Goal: Information Seeking & Learning: Learn about a topic

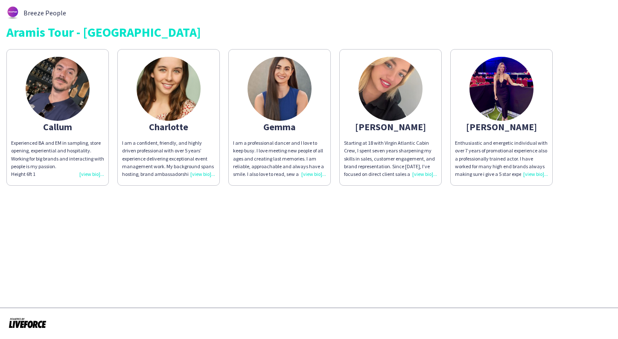
click at [59, 91] on img at bounding box center [58, 89] width 64 height 64
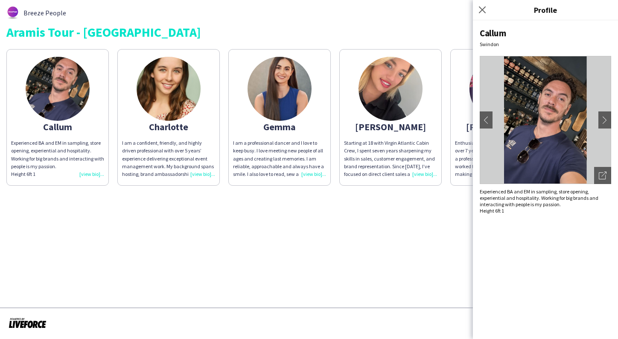
click at [488, 6] on div "Close pop-in" at bounding box center [483, 10] width 21 height 20
click at [485, 9] on icon "Close pop-in" at bounding box center [482, 10] width 8 height 8
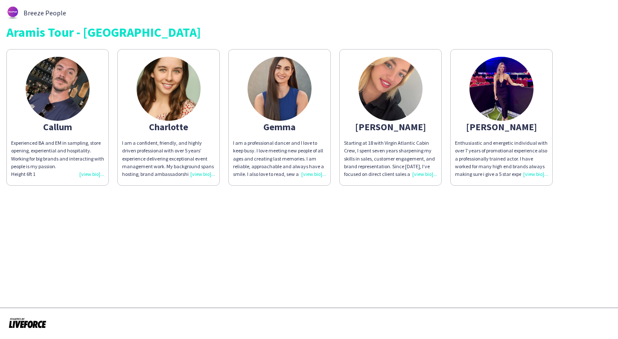
click at [506, 86] on img at bounding box center [502, 89] width 64 height 64
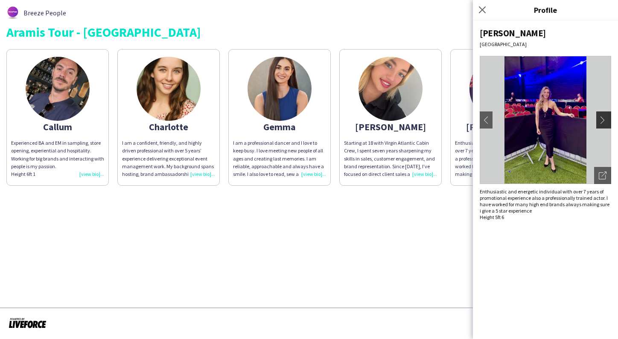
click at [603, 119] on app-icon "chevron-right" at bounding box center [605, 120] width 12 height 8
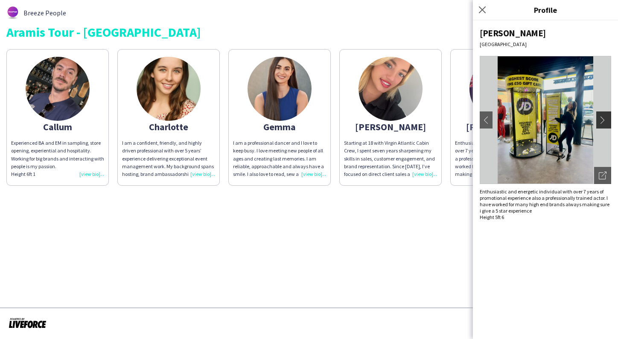
click at [603, 119] on app-icon "chevron-right" at bounding box center [605, 120] width 12 height 8
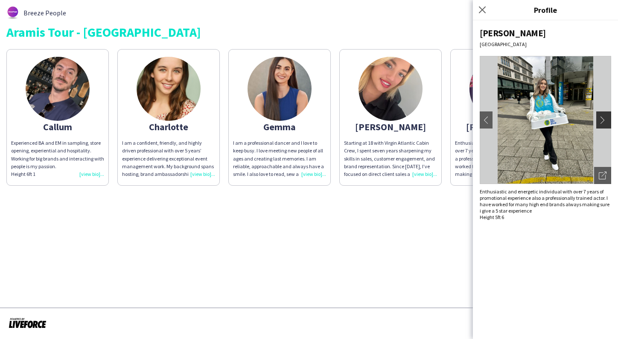
click at [603, 119] on app-icon "chevron-right" at bounding box center [605, 120] width 12 height 8
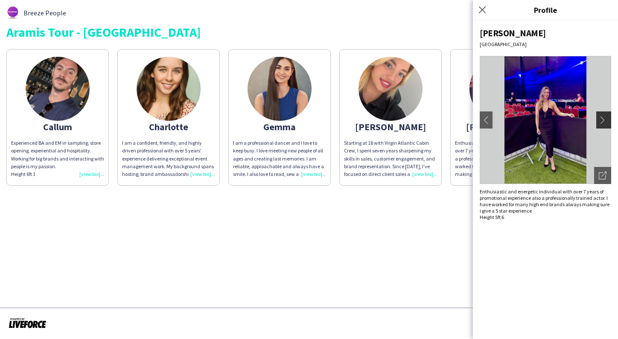
click at [603, 119] on app-icon "chevron-right" at bounding box center [605, 120] width 12 height 8
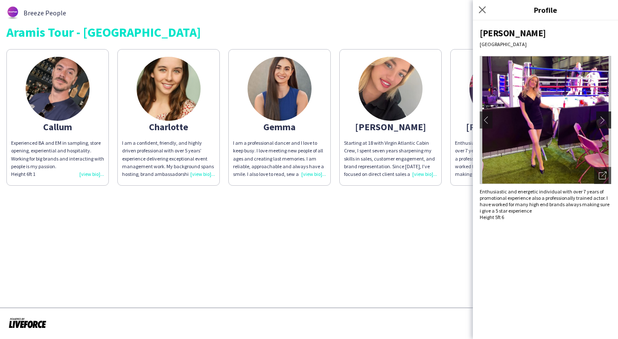
click at [603, 119] on app-icon "chevron-right" at bounding box center [605, 120] width 12 height 8
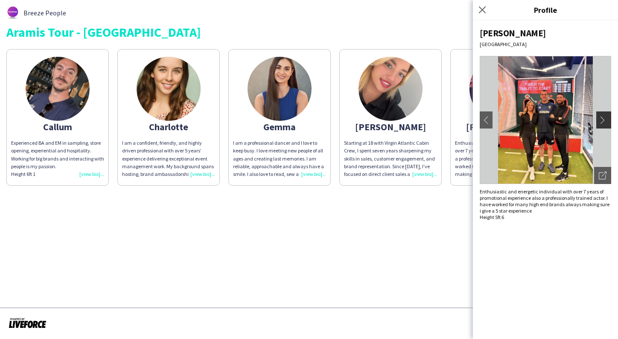
click at [603, 119] on app-icon "chevron-right" at bounding box center [605, 120] width 12 height 8
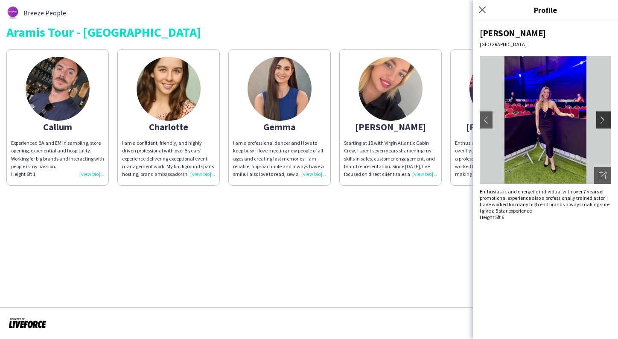
click at [603, 119] on app-icon "chevron-right" at bounding box center [605, 120] width 12 height 8
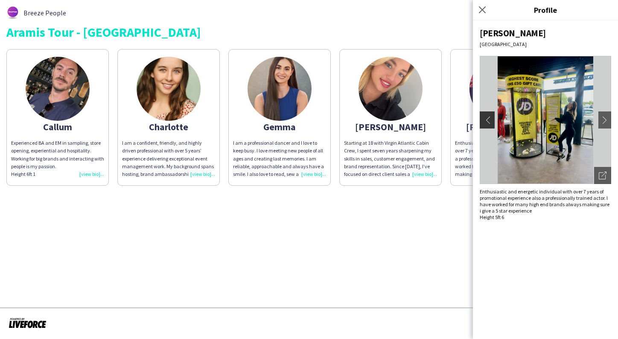
click at [485, 118] on app-icon "chevron-left" at bounding box center [486, 120] width 12 height 8
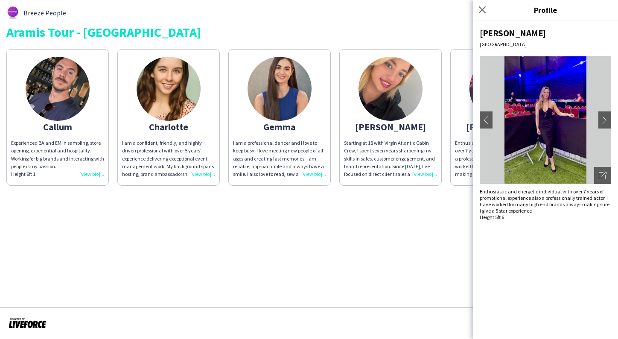
click at [301, 266] on app-share-pages "Breeze People Aramis Tour - CARDIFF Callum Experienced BA and EM in sampling, s…" at bounding box center [309, 169] width 618 height 339
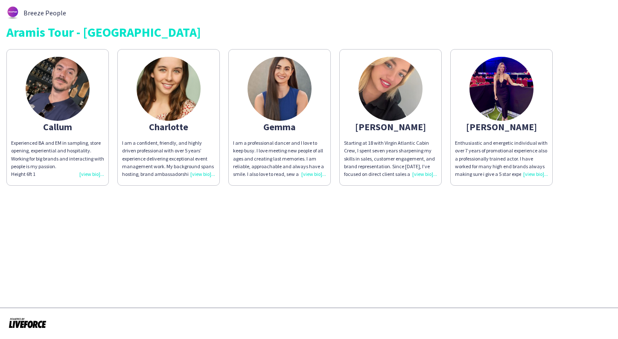
click at [174, 89] on img at bounding box center [169, 89] width 64 height 64
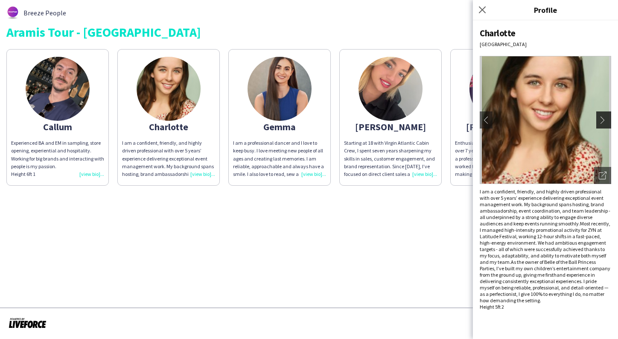
click at [601, 121] on app-icon "chevron-right" at bounding box center [605, 120] width 12 height 8
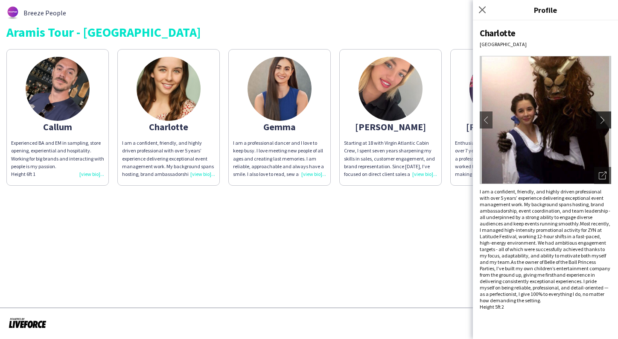
click at [601, 121] on app-icon "chevron-right" at bounding box center [605, 120] width 12 height 8
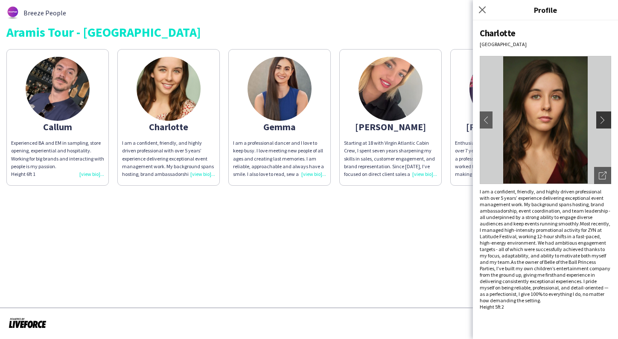
click at [601, 121] on app-icon "chevron-right" at bounding box center [605, 120] width 12 height 8
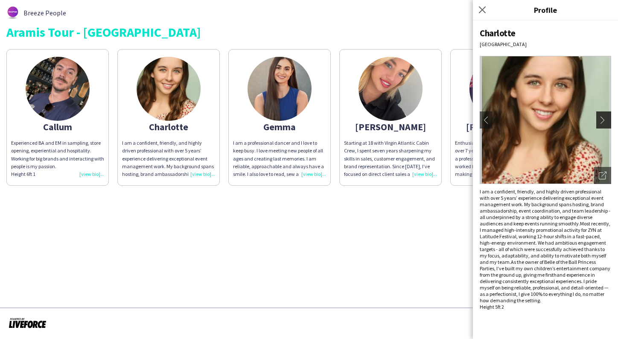
click at [601, 121] on app-icon "chevron-right" at bounding box center [605, 120] width 12 height 8
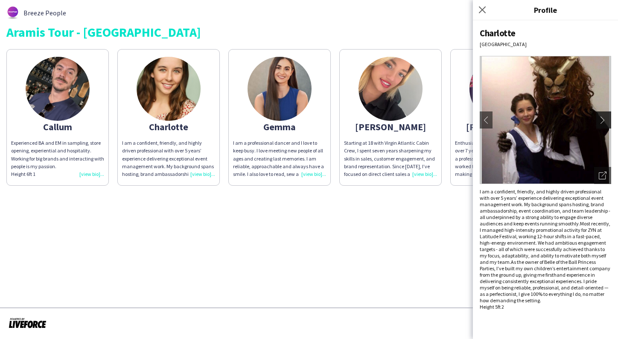
click at [601, 121] on app-icon "chevron-right" at bounding box center [605, 120] width 12 height 8
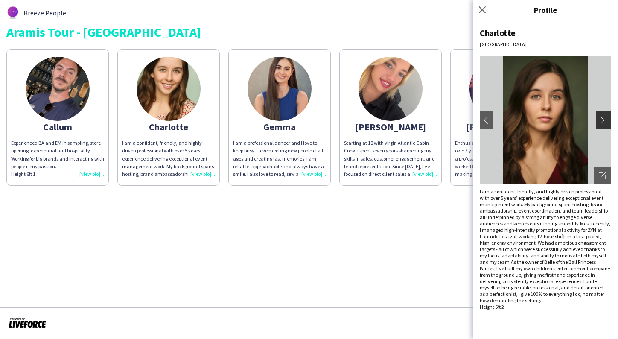
click at [601, 121] on app-icon "chevron-right" at bounding box center [605, 120] width 12 height 8
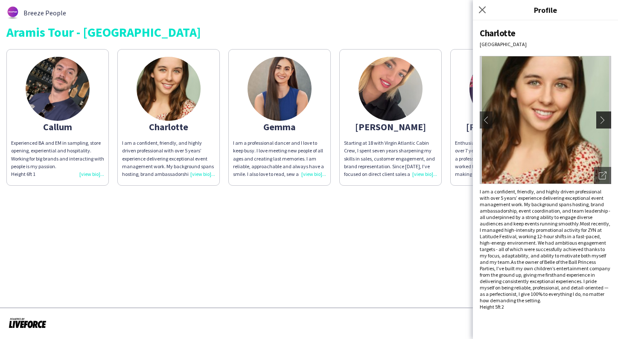
click at [601, 121] on app-icon "chevron-right" at bounding box center [605, 120] width 12 height 8
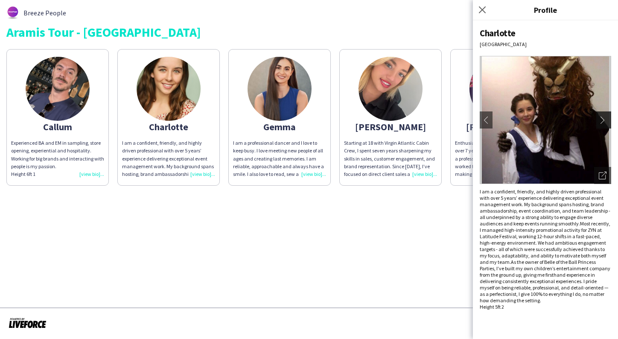
click at [601, 121] on app-icon "chevron-right" at bounding box center [605, 120] width 12 height 8
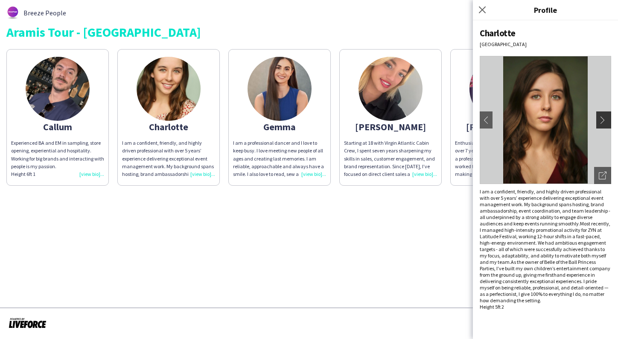
click at [601, 121] on app-icon "chevron-right" at bounding box center [605, 120] width 12 height 8
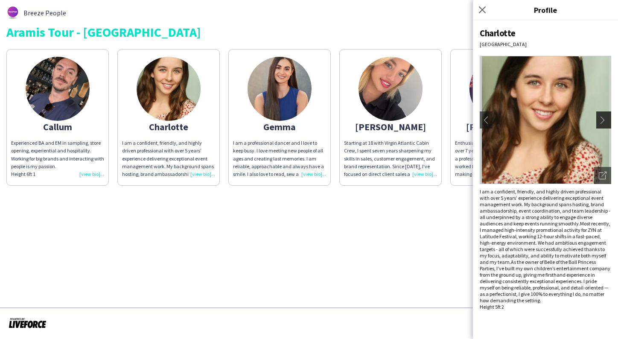
click at [601, 121] on app-icon "chevron-right" at bounding box center [605, 120] width 12 height 8
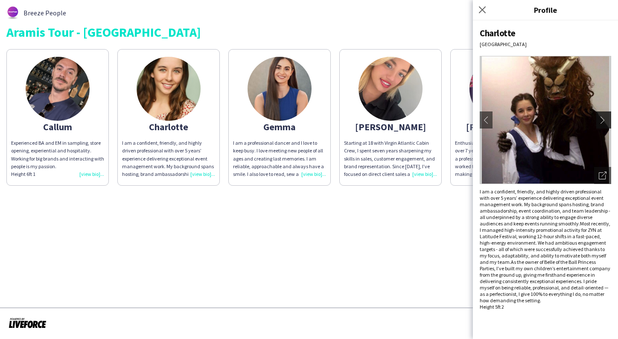
click at [601, 121] on app-icon "chevron-right" at bounding box center [605, 120] width 12 height 8
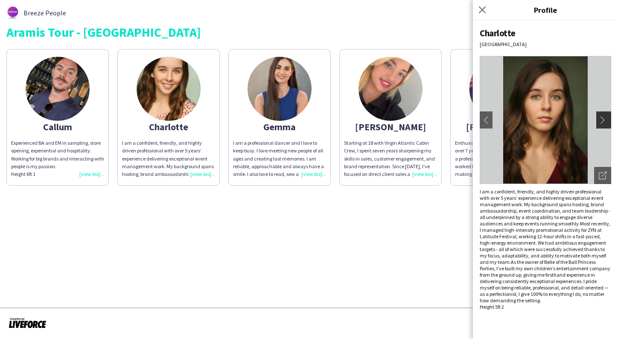
click at [601, 121] on app-icon "chevron-right" at bounding box center [605, 120] width 12 height 8
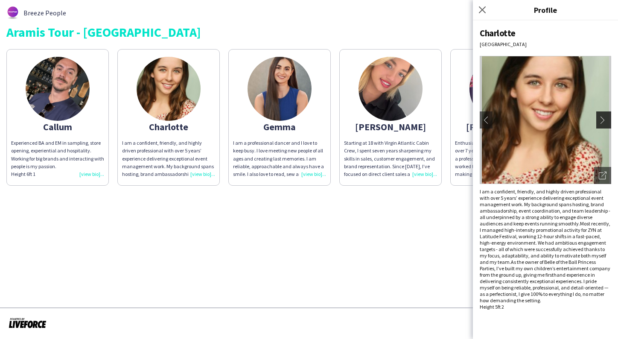
click at [601, 121] on app-icon "chevron-right" at bounding box center [605, 120] width 12 height 8
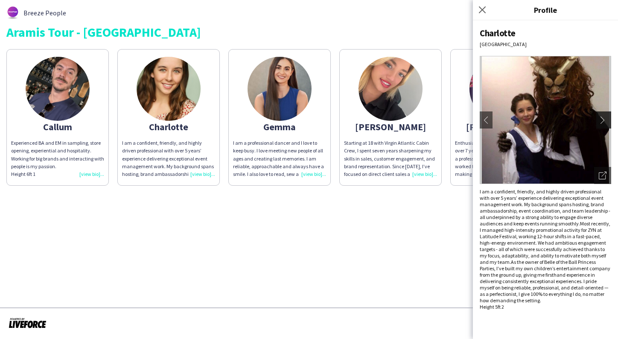
click at [601, 121] on app-icon "chevron-right" at bounding box center [605, 120] width 12 height 8
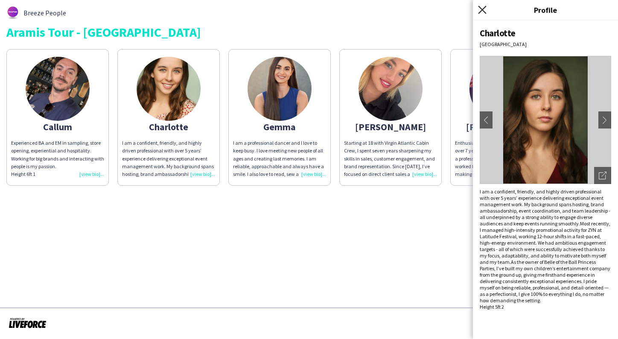
click at [484, 10] on icon "Close pop-in" at bounding box center [482, 10] width 8 height 8
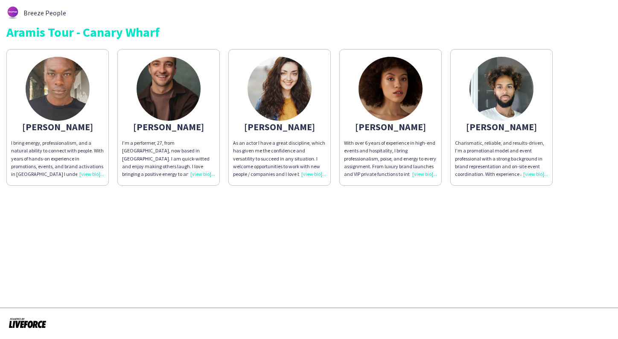
click at [170, 93] on img at bounding box center [169, 89] width 64 height 64
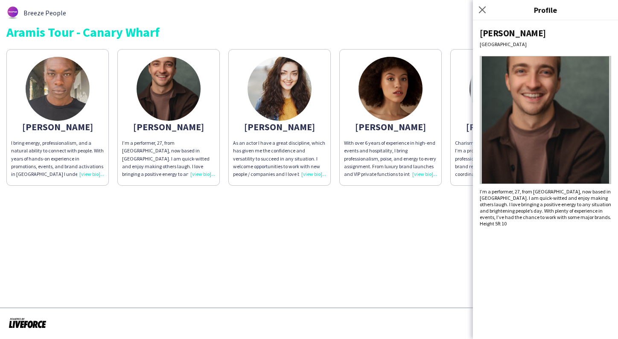
click at [488, 7] on div "Close pop-in" at bounding box center [483, 10] width 21 height 20
click at [485, 8] on icon at bounding box center [482, 10] width 8 height 8
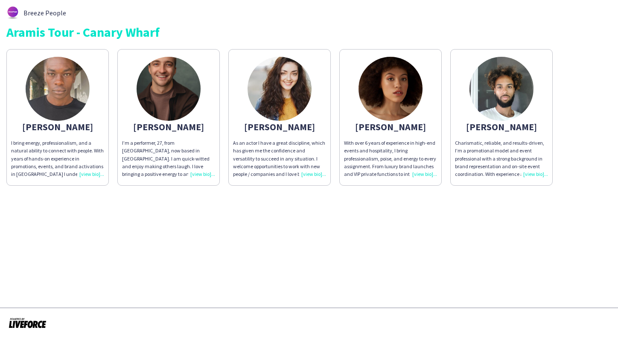
click at [283, 102] on img at bounding box center [280, 89] width 64 height 64
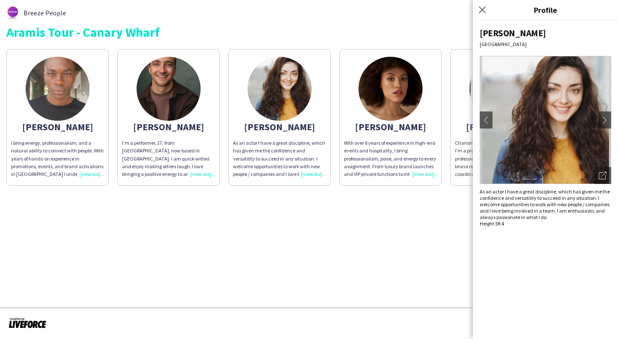
click at [398, 105] on img at bounding box center [391, 89] width 64 height 64
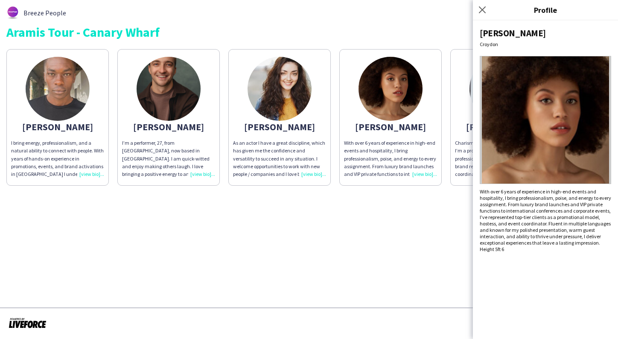
click at [561, 139] on img at bounding box center [546, 120] width 132 height 128
click at [484, 9] on icon at bounding box center [482, 10] width 8 height 8
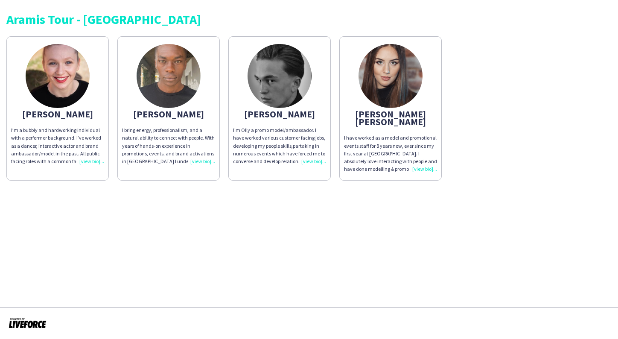
click at [280, 86] on img at bounding box center [280, 76] width 64 height 64
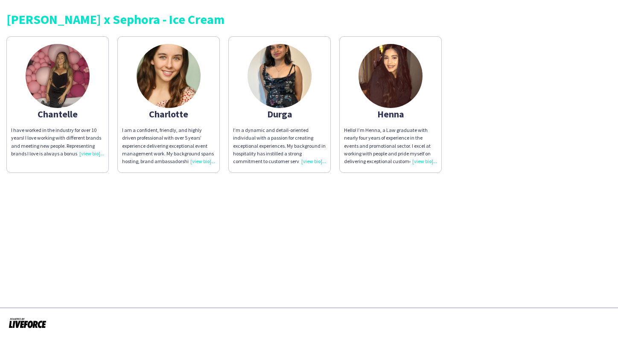
click at [56, 96] on img at bounding box center [58, 76] width 64 height 64
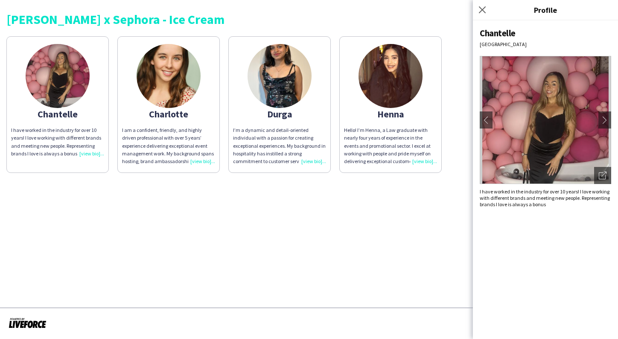
click at [289, 81] on img at bounding box center [280, 76] width 64 height 64
